Goal: Register for event/course

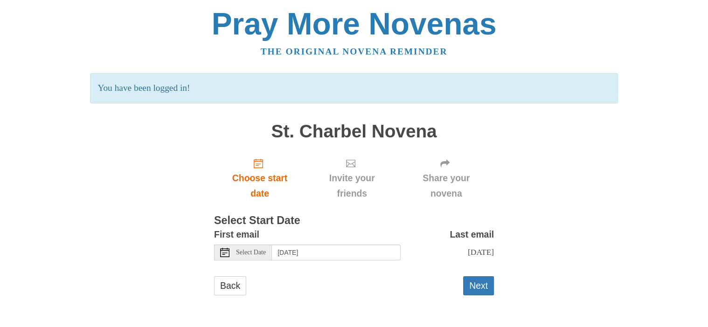
scroll to position [0, 0]
click at [471, 293] on button "Next" at bounding box center [478, 286] width 31 height 19
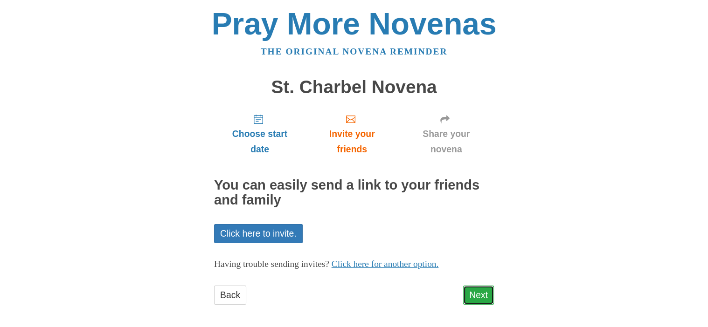
click at [478, 297] on link "Next" at bounding box center [478, 295] width 31 height 19
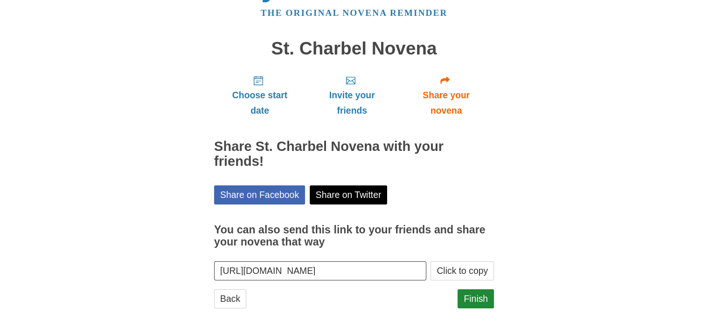
scroll to position [43, 0]
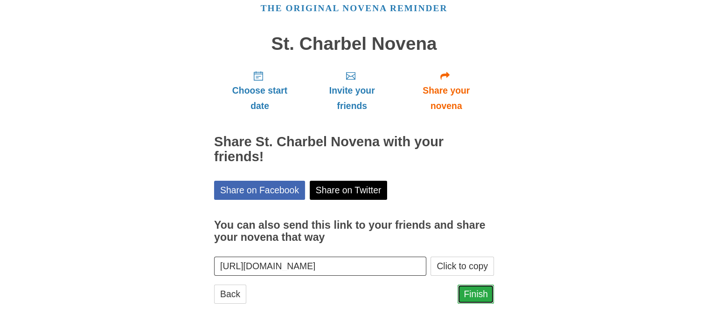
click at [474, 295] on link "Finish" at bounding box center [476, 294] width 36 height 19
